Goal: Task Accomplishment & Management: Use online tool/utility

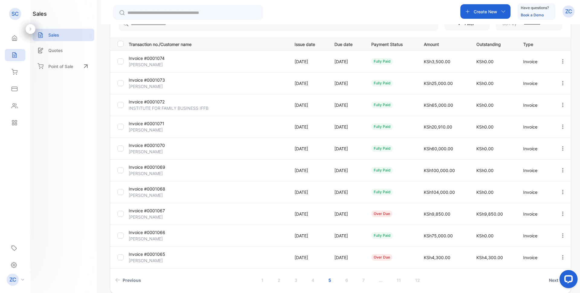
scroll to position [73, 0]
click at [310, 284] on link "4" at bounding box center [312, 281] width 17 height 11
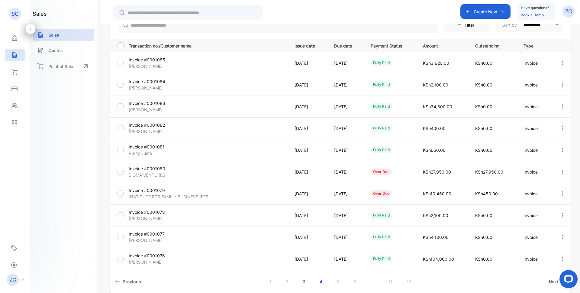
click at [303, 280] on link "3" at bounding box center [304, 281] width 17 height 11
click at [560, 214] on icon "button" at bounding box center [562, 214] width 5 height 5
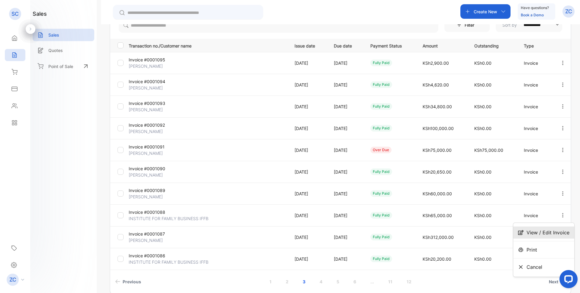
click at [530, 234] on span "View / Edit Invoice" at bounding box center [548, 232] width 43 height 7
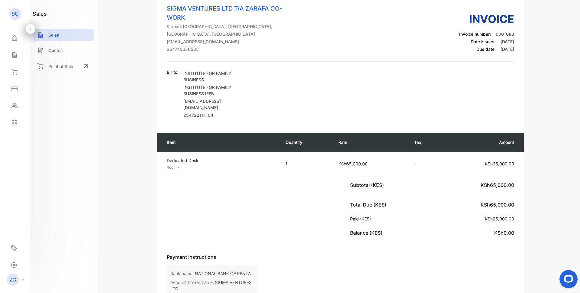
scroll to position [13, 0]
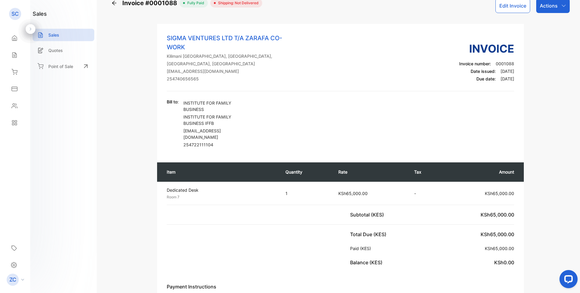
click at [563, 5] on icon "button" at bounding box center [564, 5] width 5 height 5
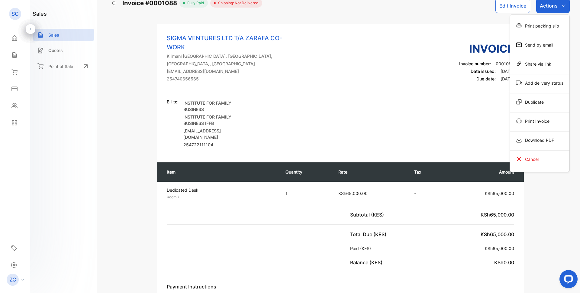
scroll to position [11, 0]
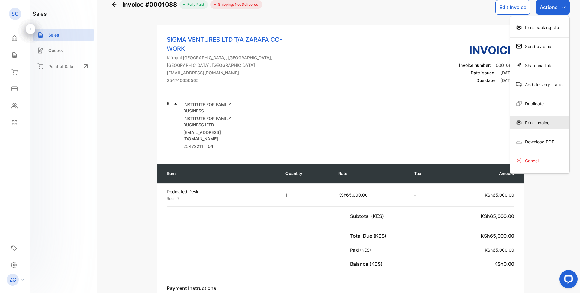
click at [527, 123] on div "Print Invoice" at bounding box center [540, 122] width 60 height 12
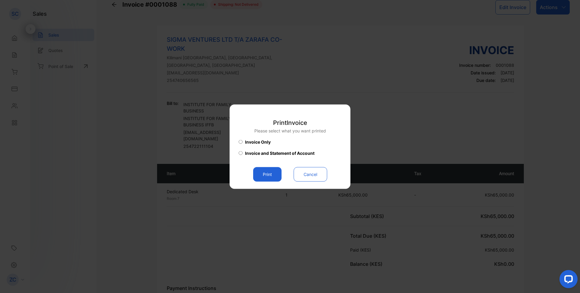
click at [268, 170] on button "Print" at bounding box center [267, 174] width 28 height 15
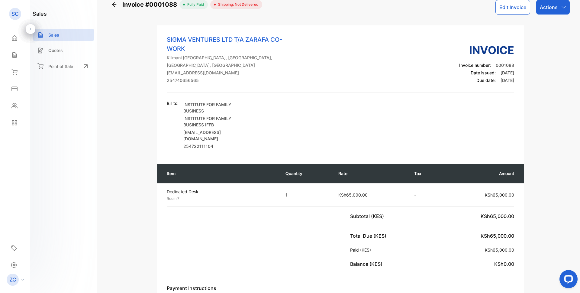
scroll to position [0, 0]
click at [14, 57] on icon at bounding box center [14, 55] width 6 height 6
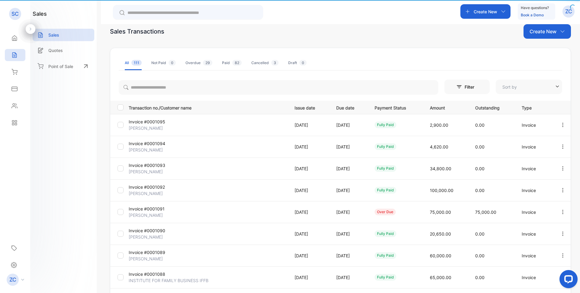
type input "**********"
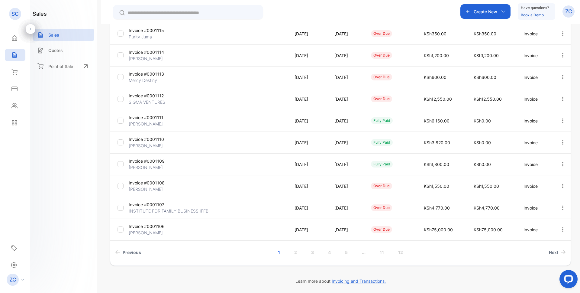
scroll to position [103, 0]
click at [311, 251] on link "3" at bounding box center [312, 251] width 17 height 11
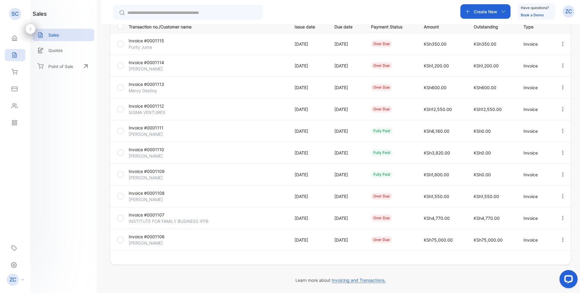
scroll to position [92, 0]
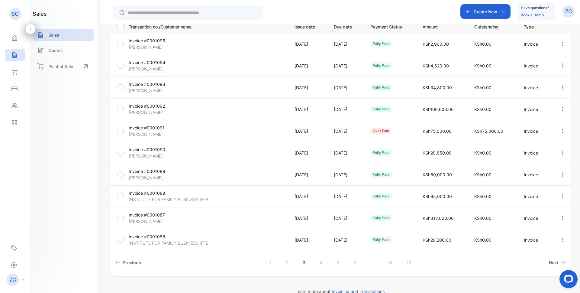
click at [560, 173] on icon "button" at bounding box center [562, 174] width 5 height 5
click at [534, 190] on span "View / Edit Invoice" at bounding box center [548, 191] width 43 height 7
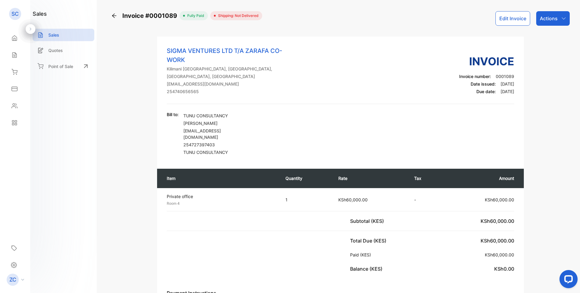
click at [562, 19] on icon "button" at bounding box center [564, 18] width 5 height 5
click at [526, 137] on div "Print Invoice" at bounding box center [540, 134] width 60 height 12
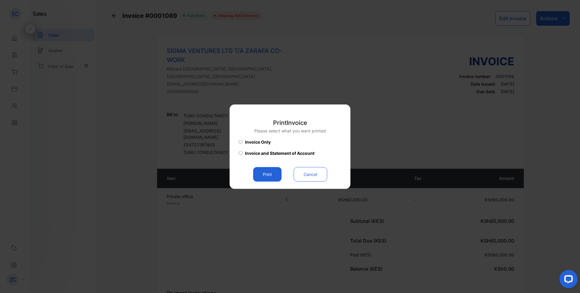
click at [265, 174] on button "Print" at bounding box center [267, 174] width 28 height 15
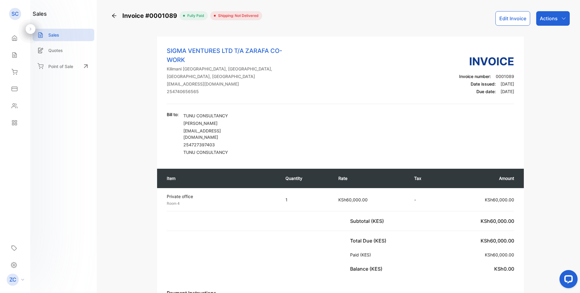
click at [15, 55] on icon at bounding box center [14, 55] width 6 height 6
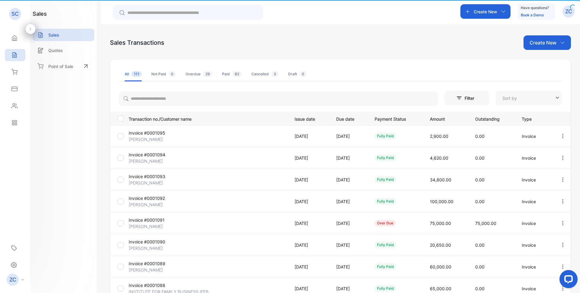
type input "**********"
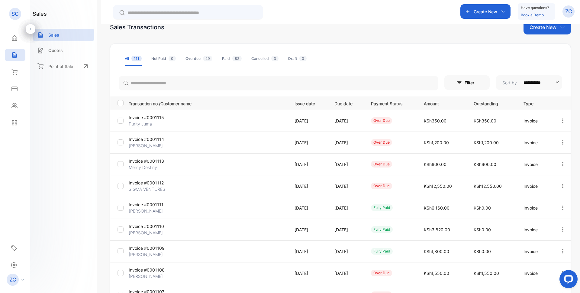
scroll to position [30, 0]
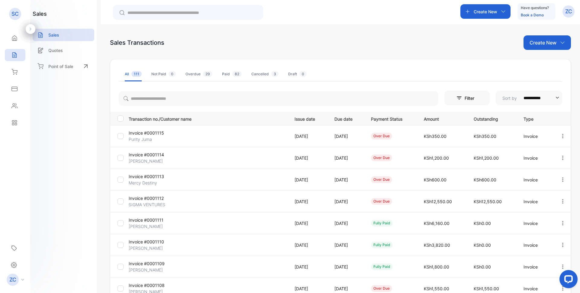
scroll to position [103, 0]
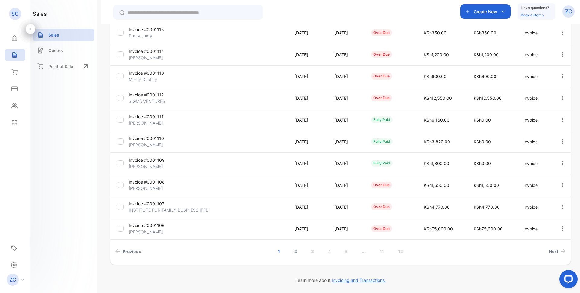
click at [295, 251] on link "2" at bounding box center [295, 251] width 17 height 11
click at [303, 253] on link "3" at bounding box center [304, 251] width 17 height 11
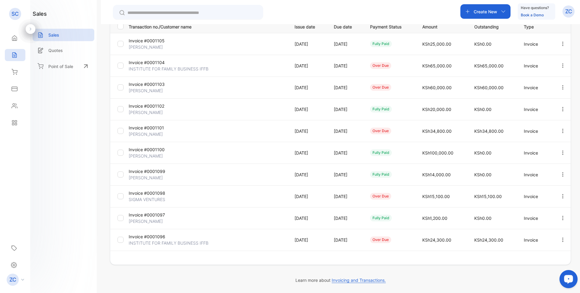
scroll to position [92, 0]
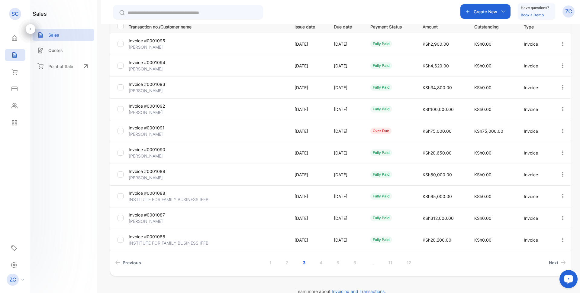
click at [562, 151] on icon "button" at bounding box center [562, 152] width 1 height 4
click at [562, 152] on icon "button" at bounding box center [562, 152] width 5 height 5
click at [546, 170] on span "View / Edit Invoice" at bounding box center [548, 169] width 43 height 7
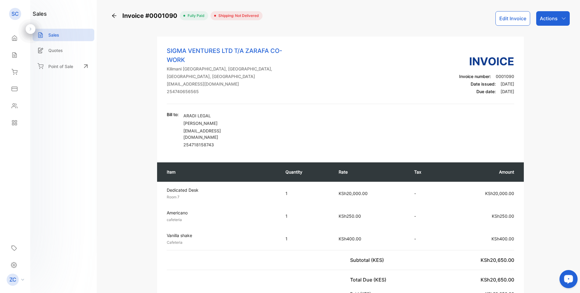
click at [559, 19] on div "Actions" at bounding box center [553, 18] width 34 height 15
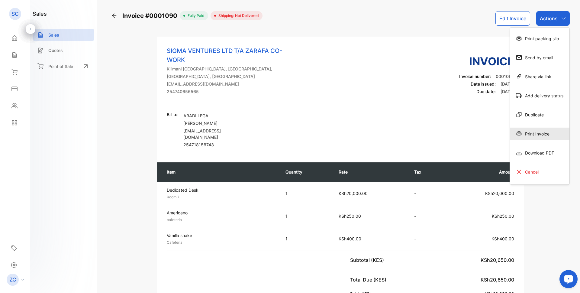
click at [521, 136] on div "Print Invoice" at bounding box center [540, 134] width 60 height 12
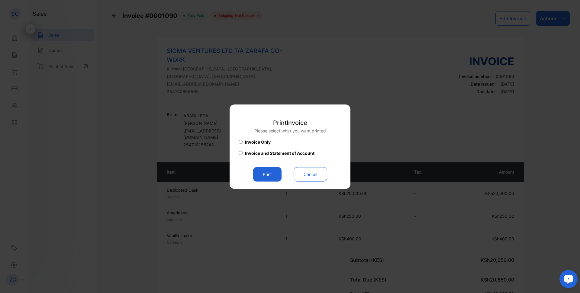
click at [273, 171] on button "Print" at bounding box center [267, 174] width 28 height 15
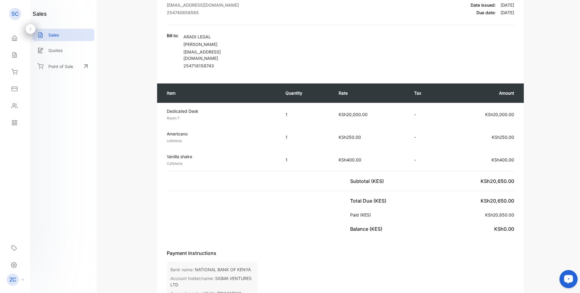
scroll to position [91, 0]
